Goal: Task Accomplishment & Management: Use online tool/utility

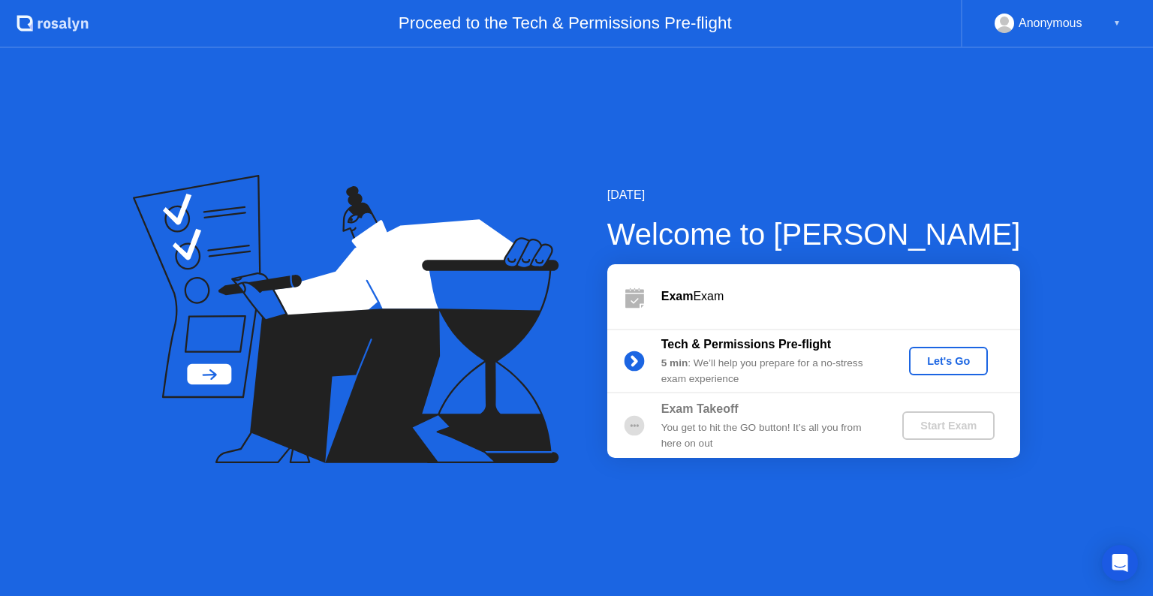
click at [951, 356] on div "Let's Go" at bounding box center [948, 361] width 67 height 12
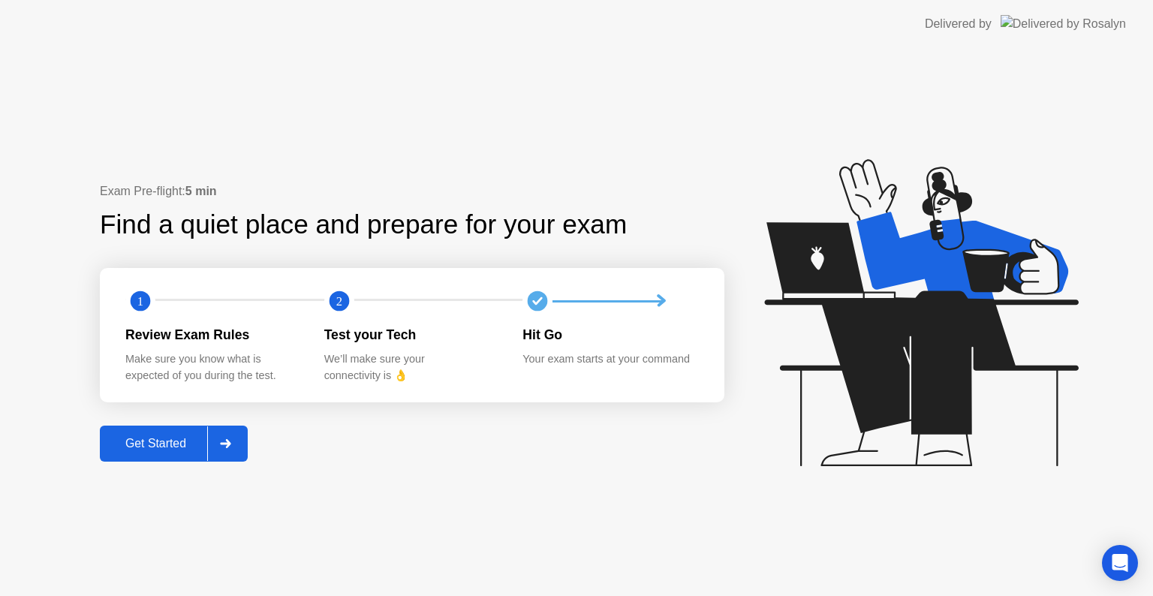
click at [227, 450] on div at bounding box center [225, 443] width 36 height 35
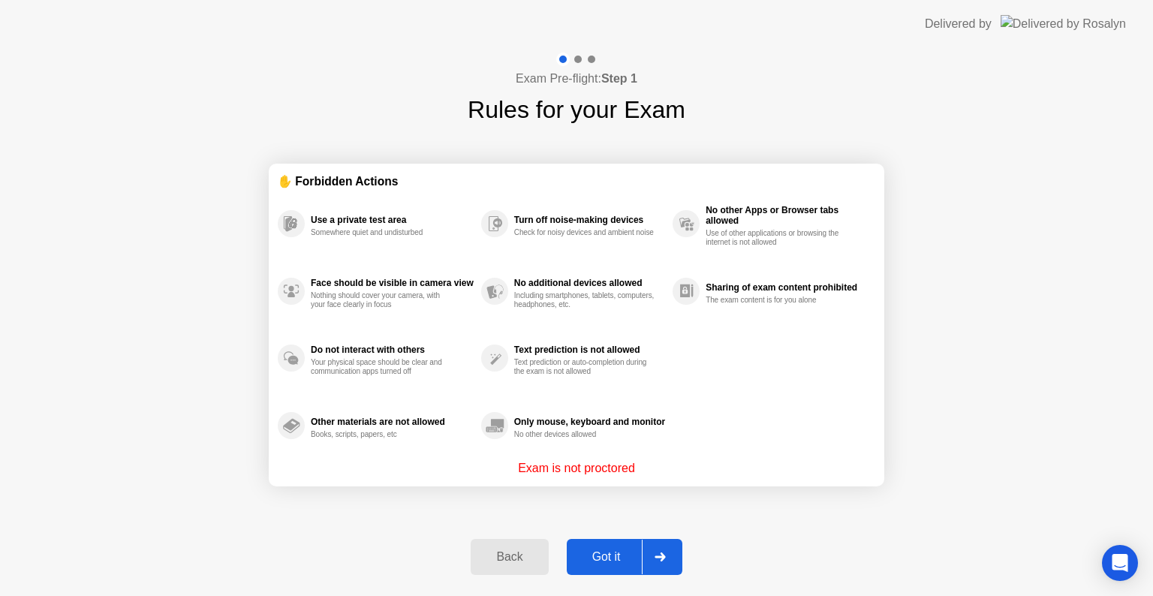
click at [636, 564] on div "Got it" at bounding box center [606, 557] width 71 height 14
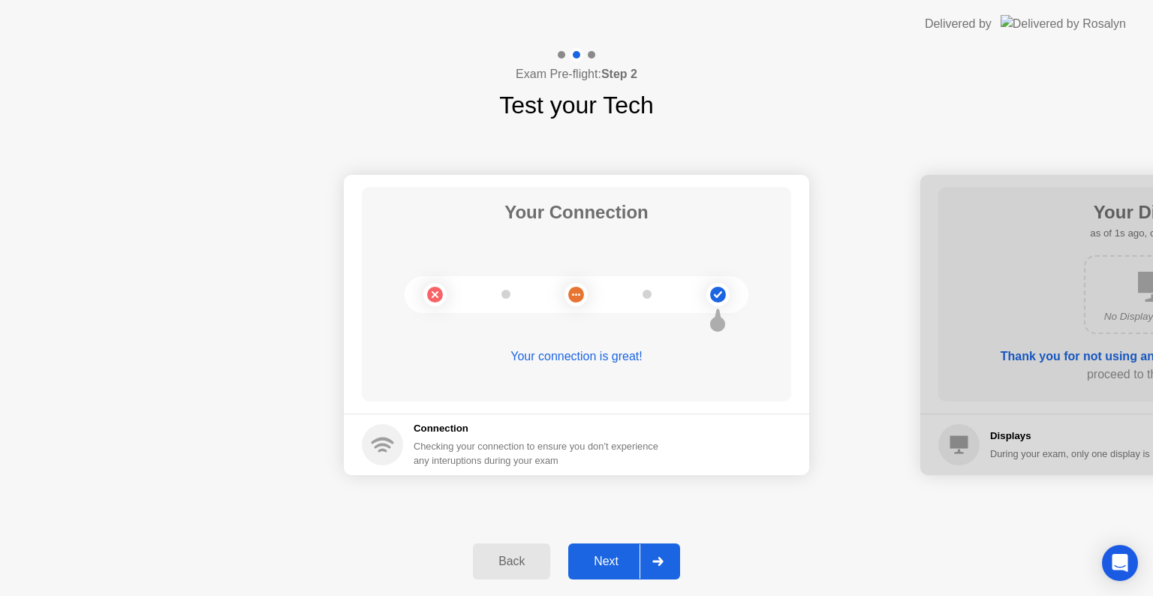
click at [650, 564] on div at bounding box center [657, 561] width 36 height 35
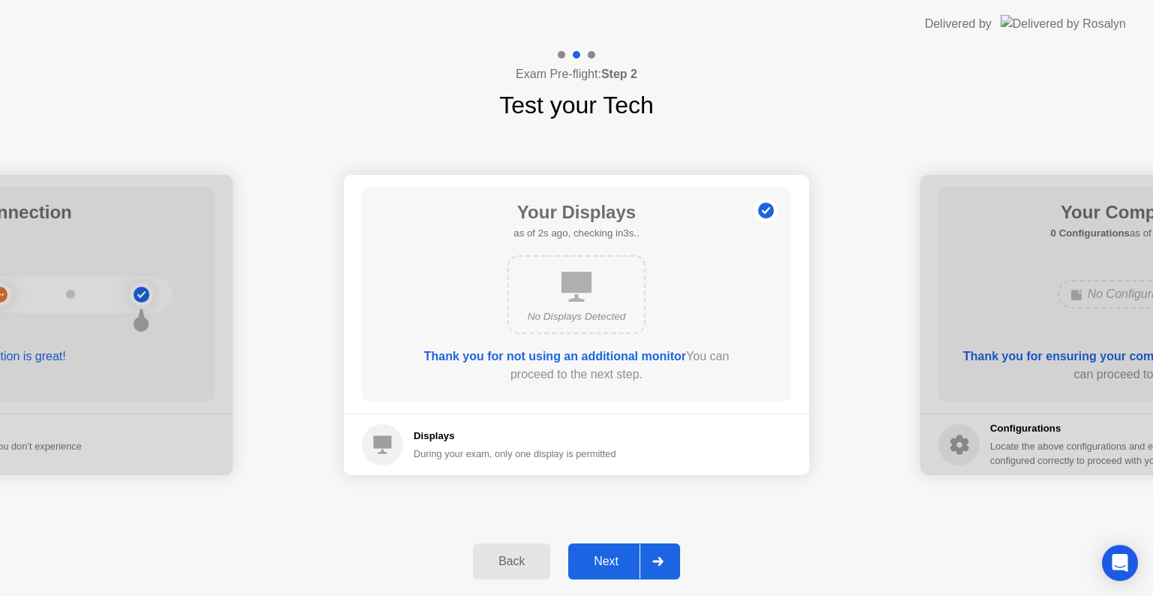
click at [650, 564] on div at bounding box center [657, 561] width 36 height 35
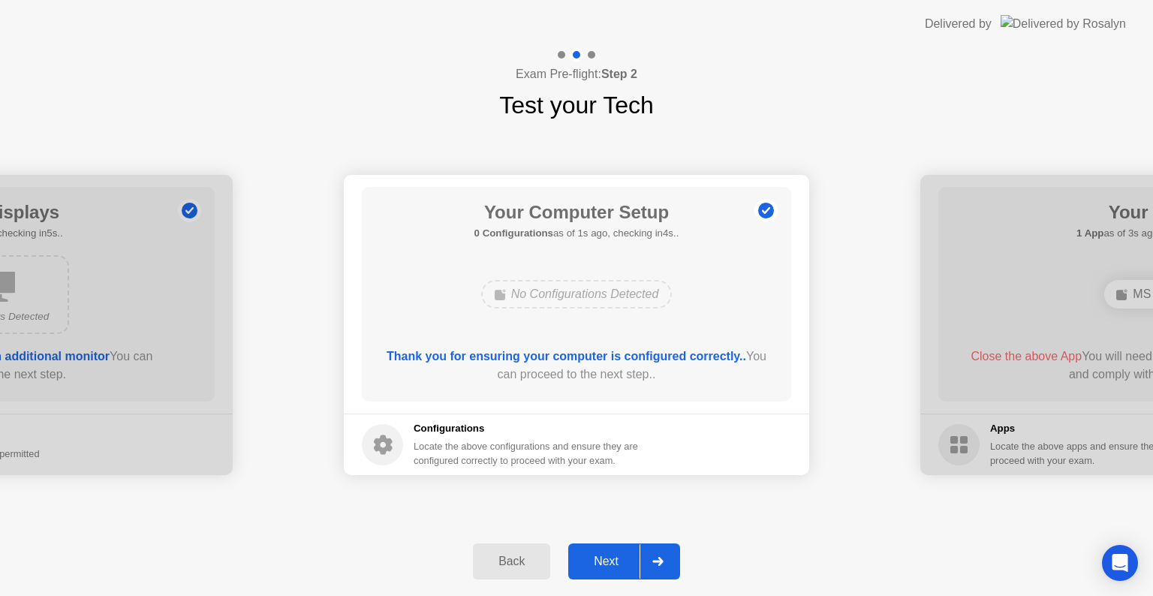
click at [650, 564] on div at bounding box center [657, 561] width 36 height 35
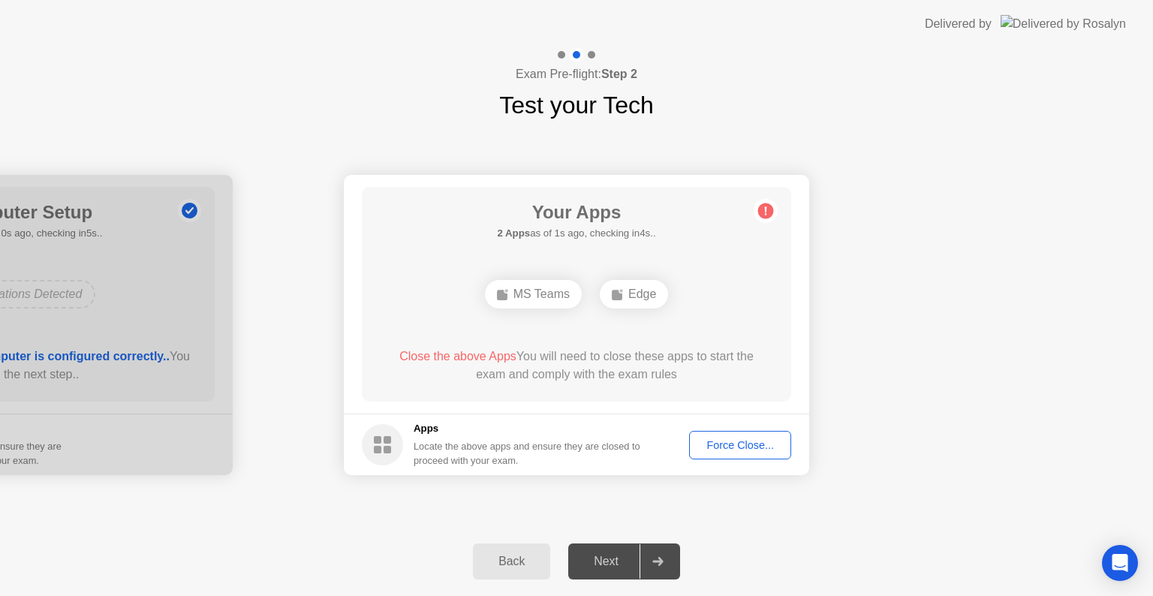
click at [736, 440] on div "Force Close..." at bounding box center [740, 445] width 92 height 12
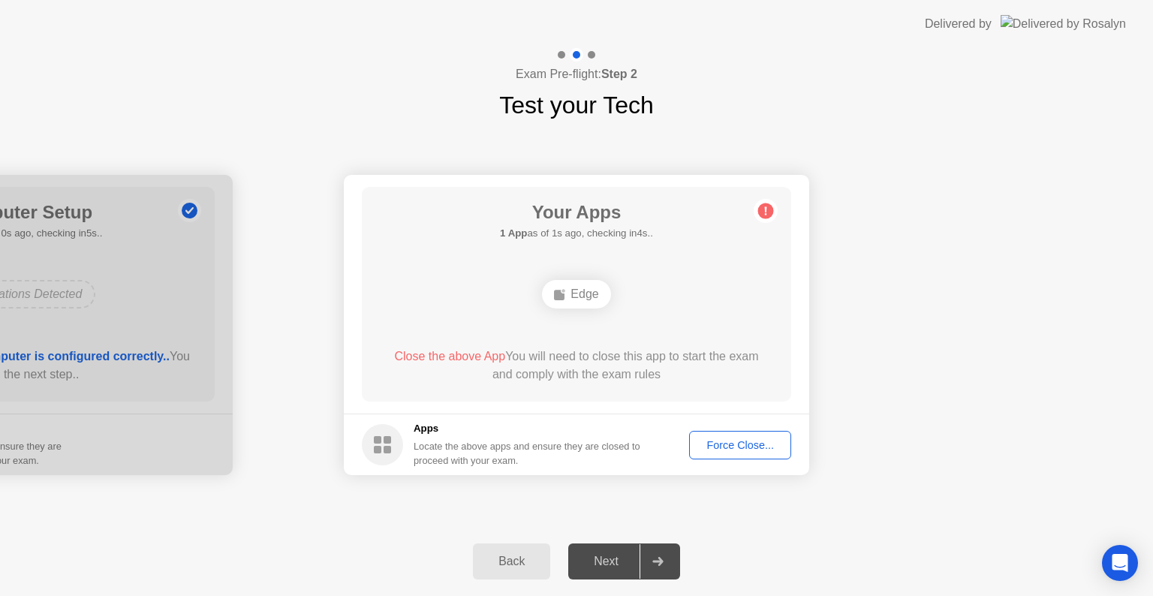
click at [720, 441] on div "Force Close..." at bounding box center [740, 445] width 92 height 12
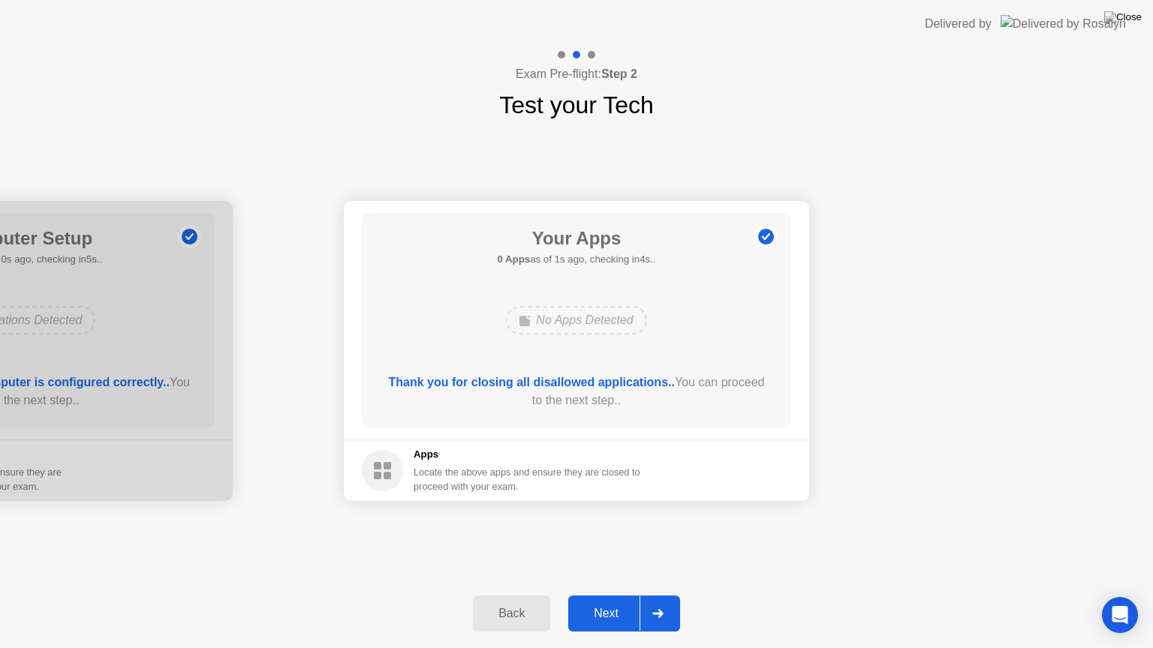
click at [643, 595] on div at bounding box center [657, 614] width 36 height 35
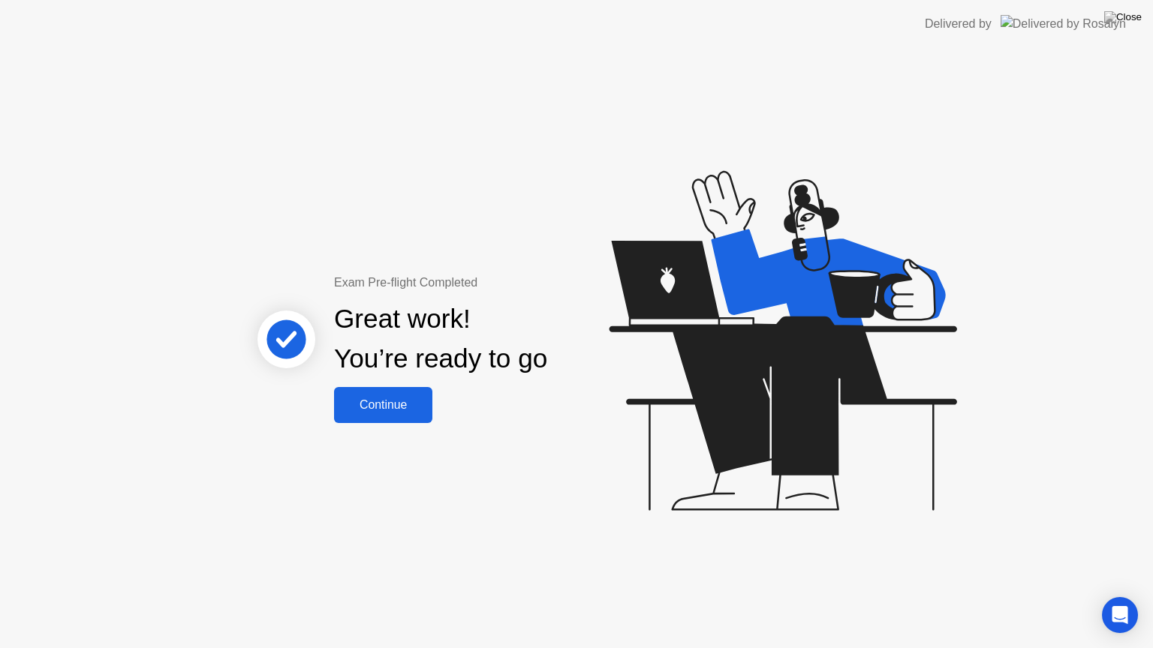
click at [423, 407] on div "Continue" at bounding box center [382, 406] width 89 height 14
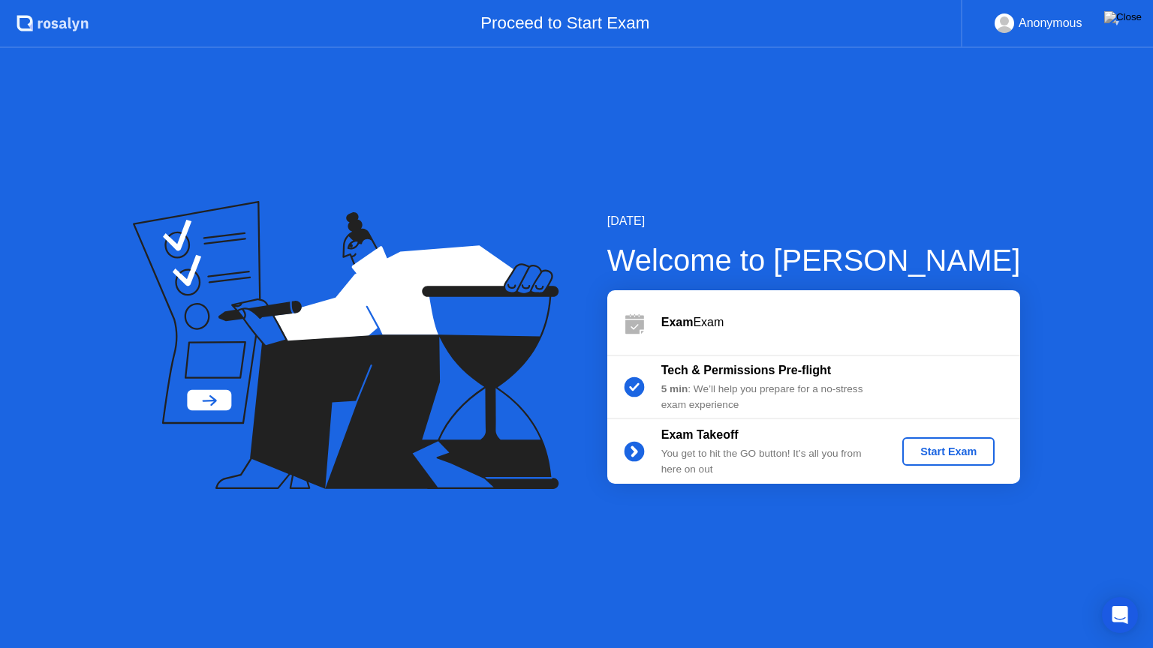
click at [951, 452] on div "Start Exam" at bounding box center [948, 452] width 80 height 12
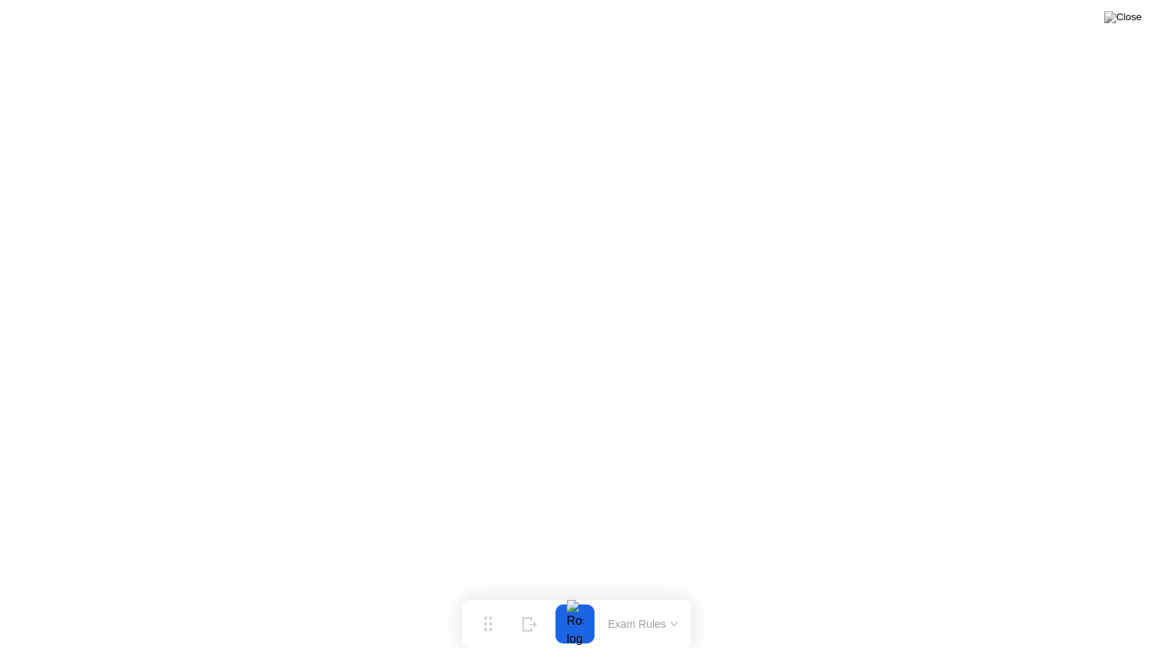
click at [667, 595] on button "Exam Rules" at bounding box center [643, 625] width 80 height 14
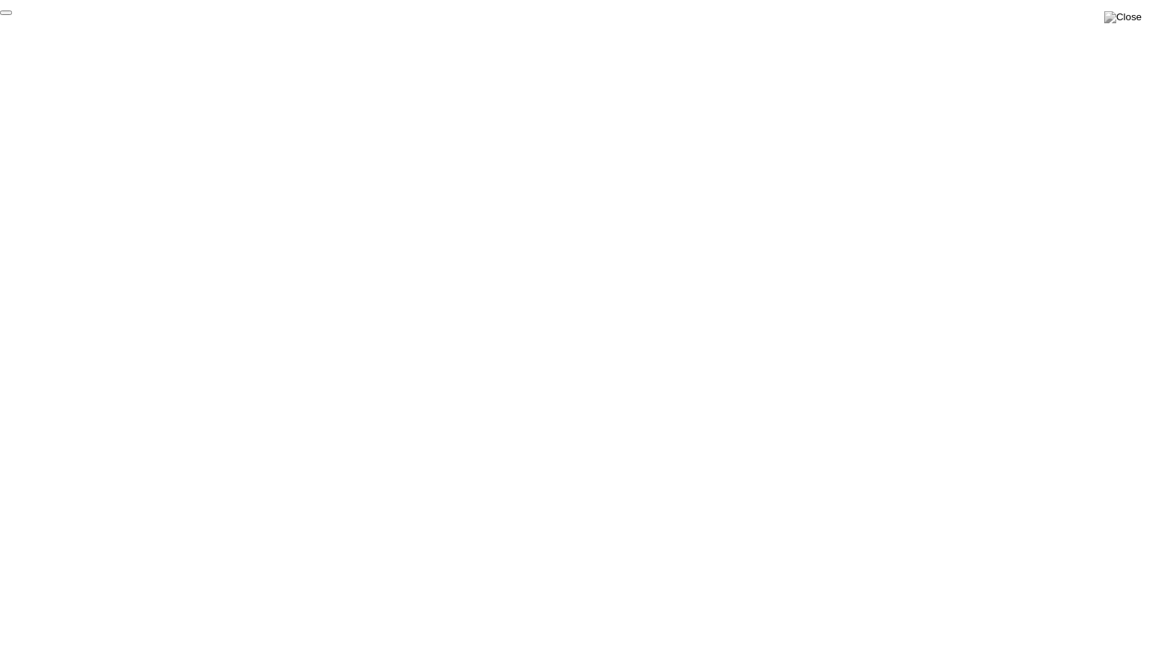
click div "End Proctoring Session"
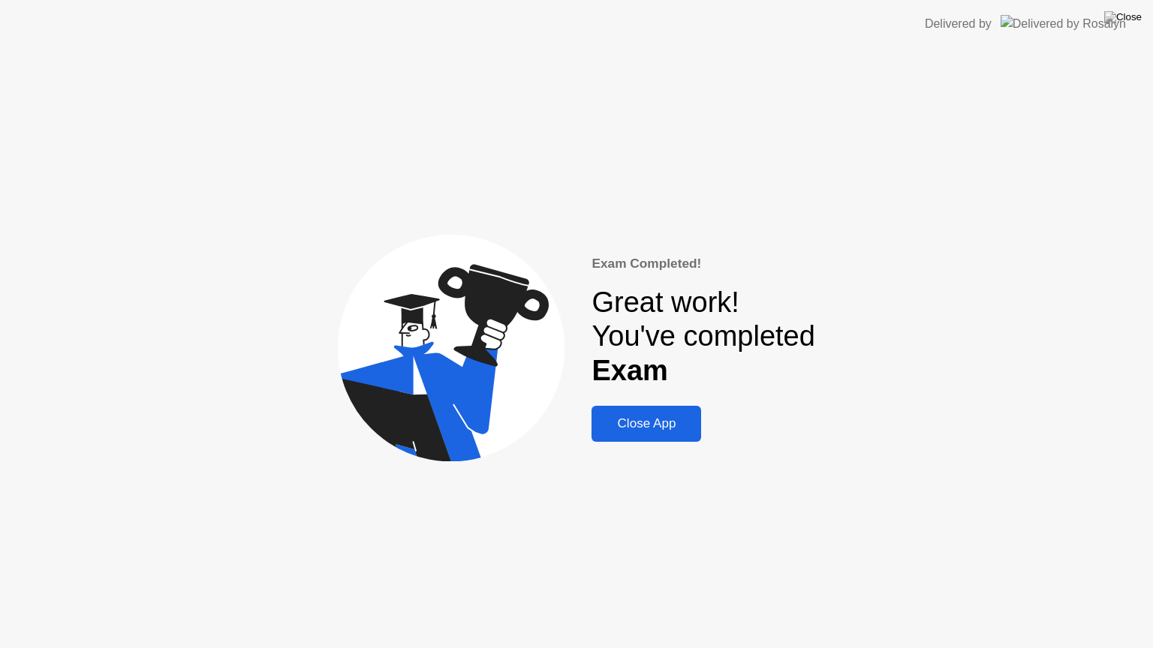
click at [678, 432] on div "Close App" at bounding box center [646, 424] width 101 height 15
